Goal: Transaction & Acquisition: Purchase product/service

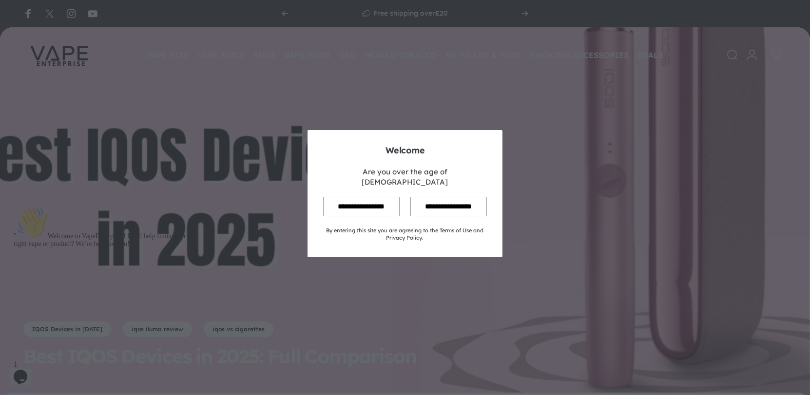
click at [370, 203] on input "**********" at bounding box center [361, 206] width 76 height 19
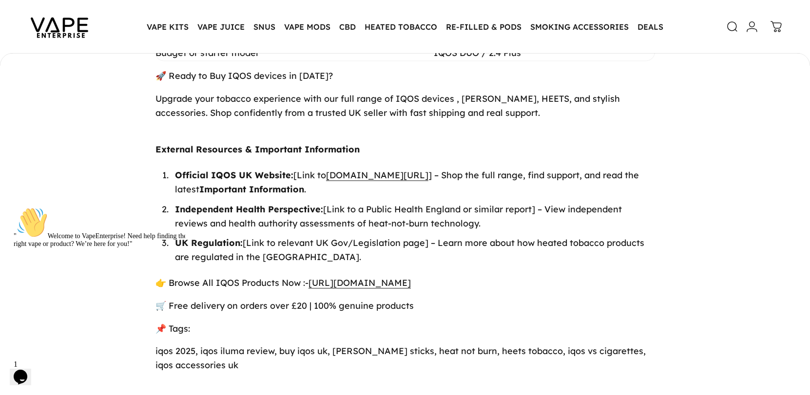
scroll to position [2679, 0]
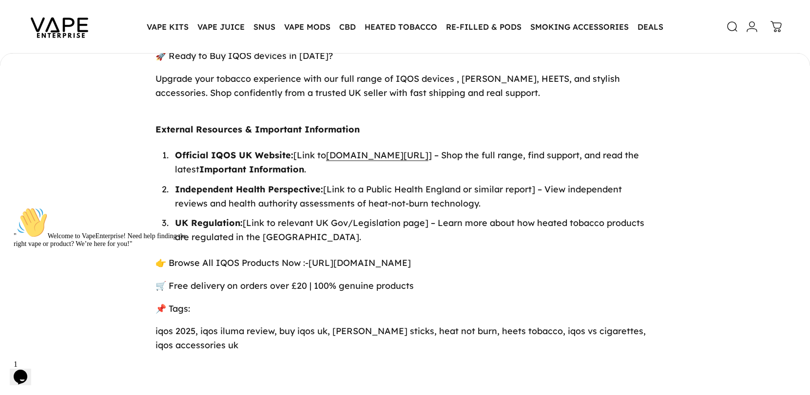
click at [411, 257] on link "https://vapeenterprise.co.uk/collections/shop-all-iqos" at bounding box center [359, 262] width 102 height 11
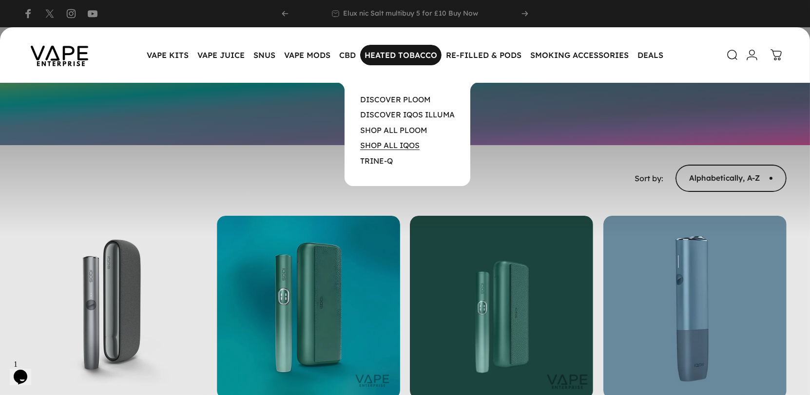
click at [392, 144] on link "SHOP ALL IQOS" at bounding box center [389, 145] width 59 height 10
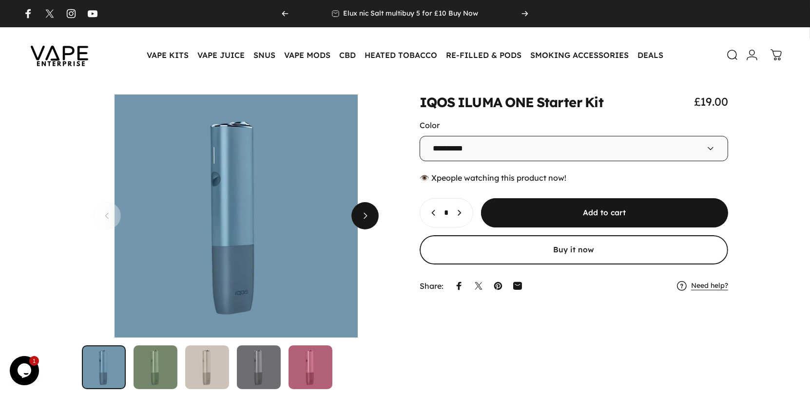
click at [368, 217] on span "Next" at bounding box center [364, 216] width 41 height 55
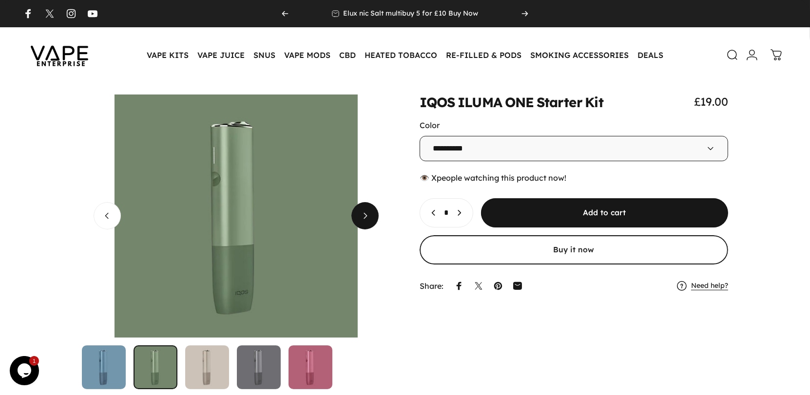
click at [368, 217] on span "Next" at bounding box center [364, 216] width 41 height 55
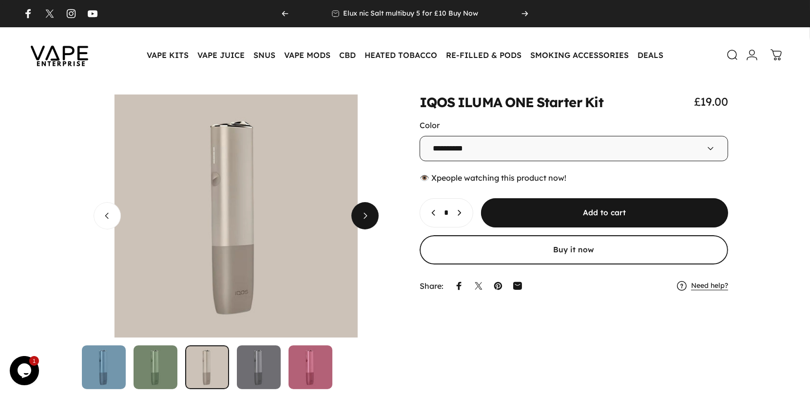
click at [368, 217] on span "Next" at bounding box center [364, 216] width 41 height 55
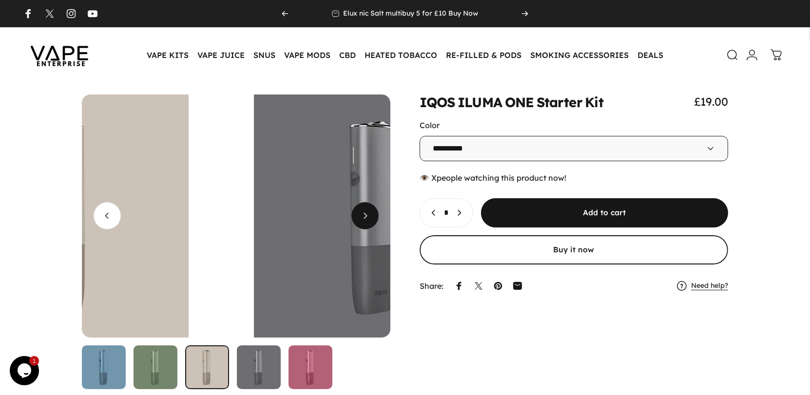
scroll to position [0, 925]
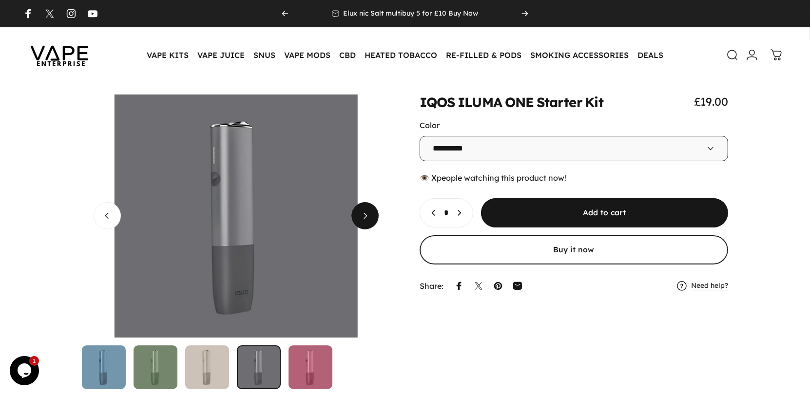
click at [368, 217] on span "Next" at bounding box center [364, 216] width 41 height 55
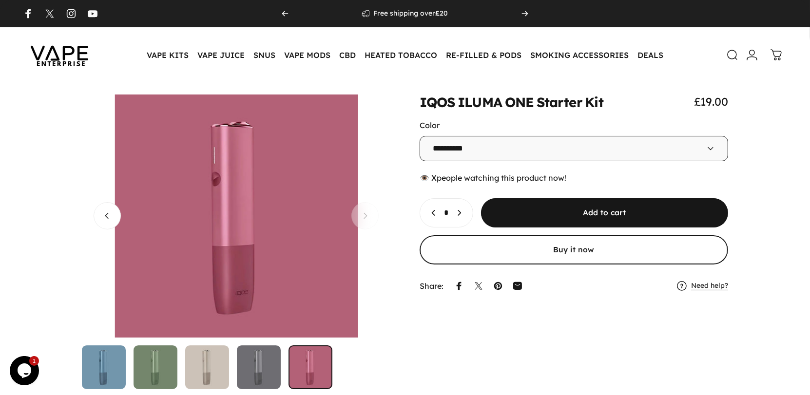
scroll to position [0, 1234]
click at [368, 217] on button "Open media 5 in modal" at bounding box center [236, 216] width 308 height 243
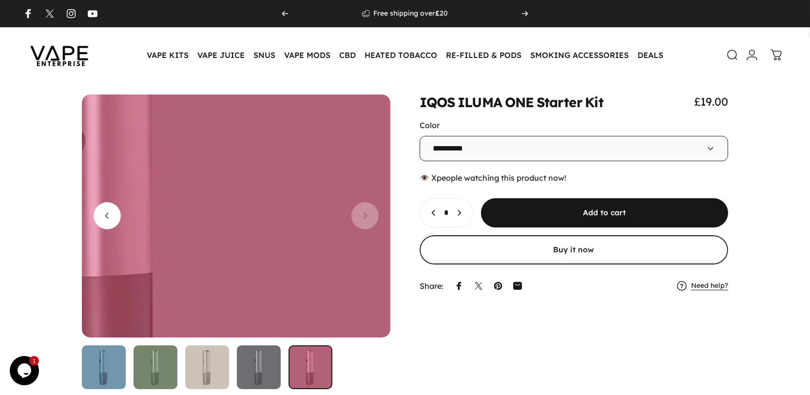
click at [365, 217] on media-hover-overlay "Gallery Viewer" at bounding box center [236, 216] width 308 height 243
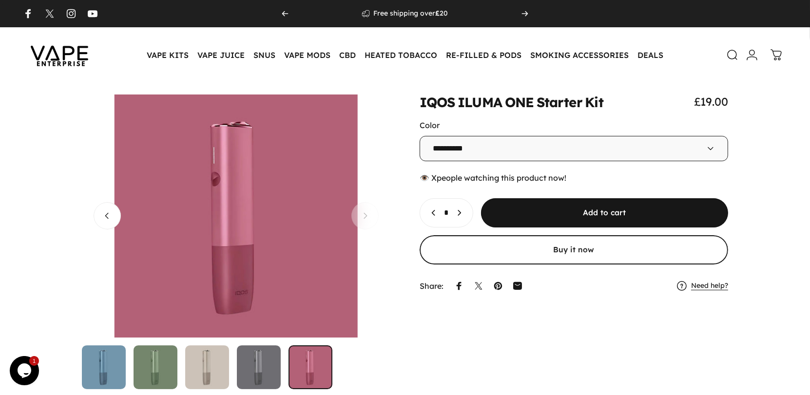
click at [365, 217] on button "Open media 5 in modal" at bounding box center [236, 216] width 308 height 243
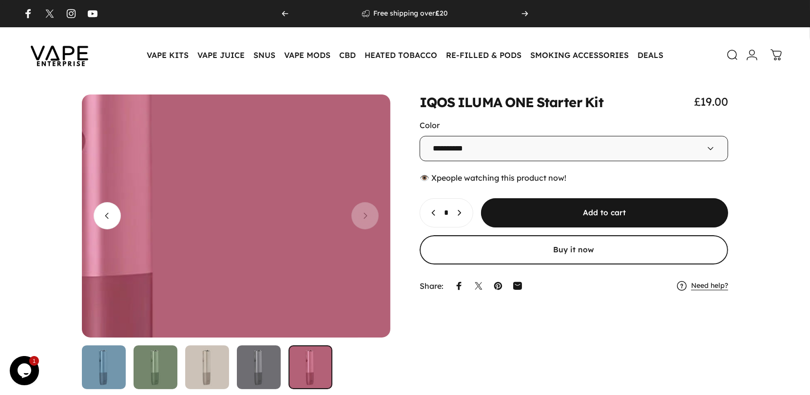
click at [365, 217] on media-hover-overlay "Gallery Viewer" at bounding box center [236, 216] width 308 height 243
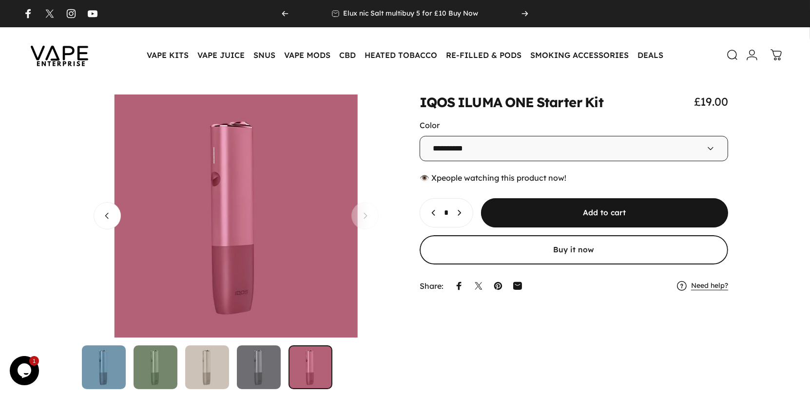
click at [102, 377] on img "Go to item" at bounding box center [104, 367] width 44 height 44
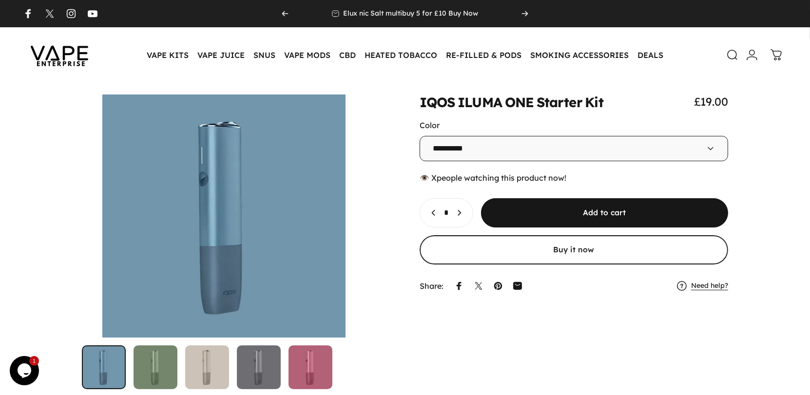
scroll to position [0, 0]
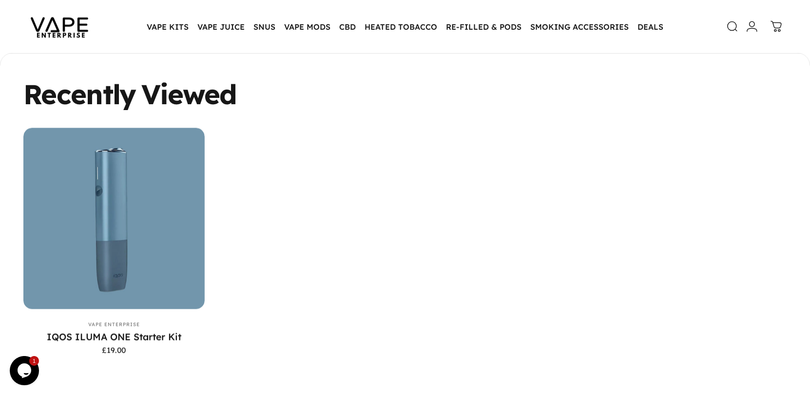
scroll to position [2271, 0]
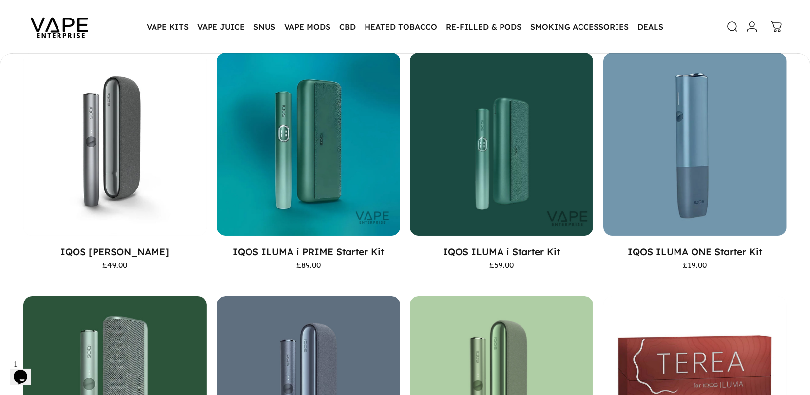
scroll to position [159, 0]
